Goal: Check status

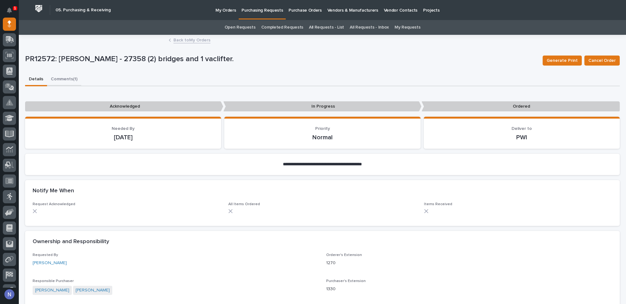
click at [56, 79] on button "Comments (1)" at bounding box center [64, 79] width 34 height 13
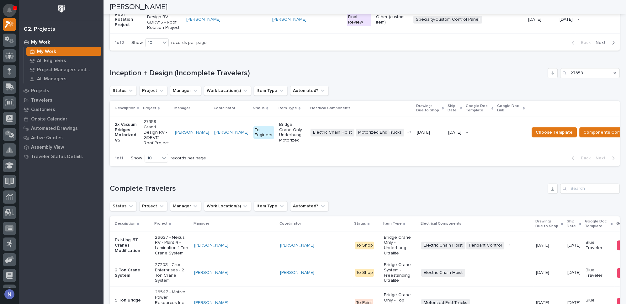
scroll to position [478, 0]
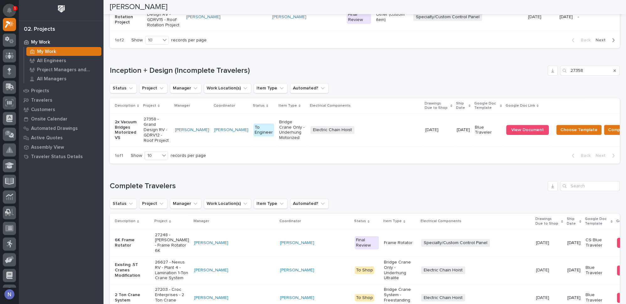
click at [8, 11] on icon "Notifications" at bounding box center [9, 11] width 5 height 6
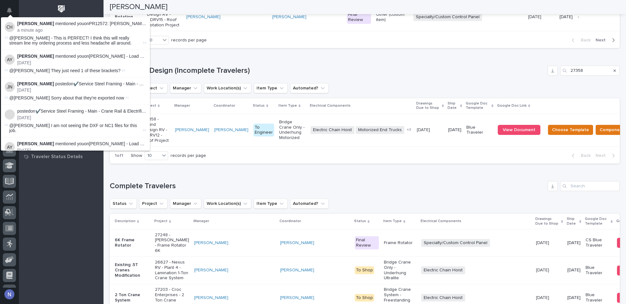
click at [20, 23] on strong "Charlie Hiester" at bounding box center [35, 23] width 37 height 5
click at [15, 25] on div "Charlie Hiester mentioned you on PR12572: Nathan Gross - 27358 (2) bridges and …" at bounding box center [75, 27] width 141 height 12
click at [11, 26] on img at bounding box center [10, 27] width 10 height 10
click at [79, 11] on div at bounding box center [61, 10] width 85 height 21
